Goal: Transaction & Acquisition: Purchase product/service

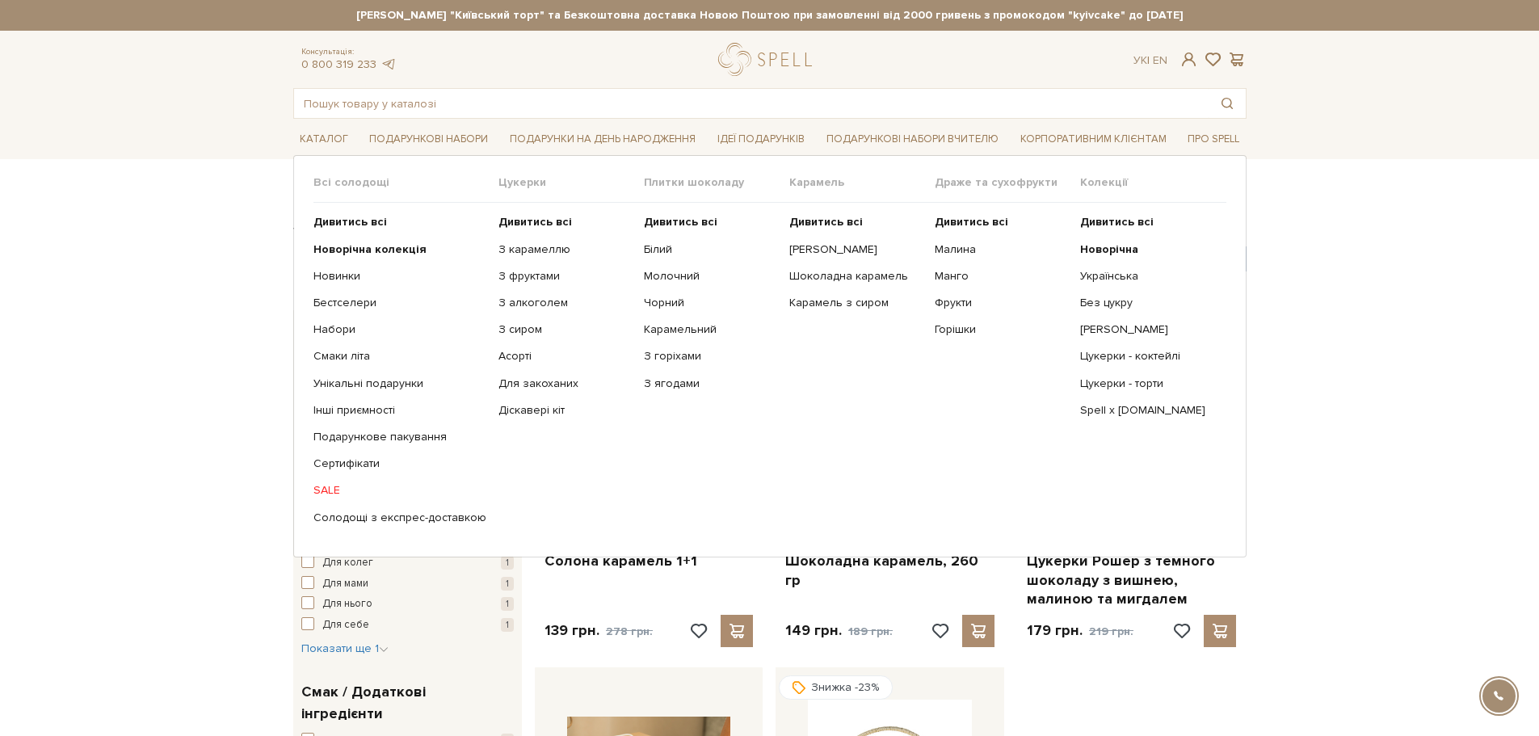
click at [328, 491] on link "SALE" at bounding box center [400, 490] width 173 height 15
